Goal: Information Seeking & Learning: Learn about a topic

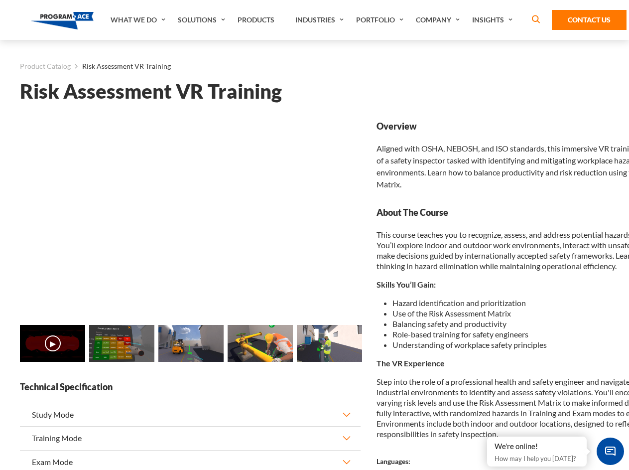
click at [203, 20] on link "Solutions" at bounding box center [203, 20] width 60 height 40
click at [0, 0] on div "AI & Computer Vision Solutions Computer Vision Quality Control AI tools for fas…" at bounding box center [0, 0] width 0 height 0
click at [0, 0] on div "AI & Computer Vision Solutions Virtual Training Solutions Virtual Tour Solution…" at bounding box center [0, 0] width 0 height 0
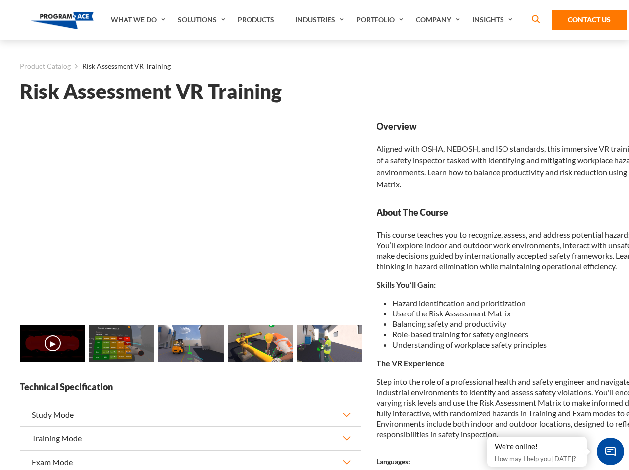
click at [0, 0] on div "AI & Computer Vision Solutions Virtual Training Solutions Virtual Tour Solution…" at bounding box center [0, 0] width 0 height 0
click at [0, 0] on div "AI & Computer Vision Solutions Computer Vision Quality Control AI tools for fas…" at bounding box center [0, 0] width 0 height 0
